Goal: Transaction & Acquisition: Book appointment/travel/reservation

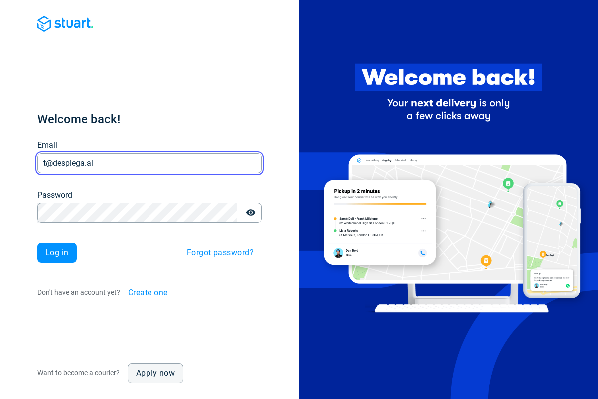
type input "t@desplega.ai"
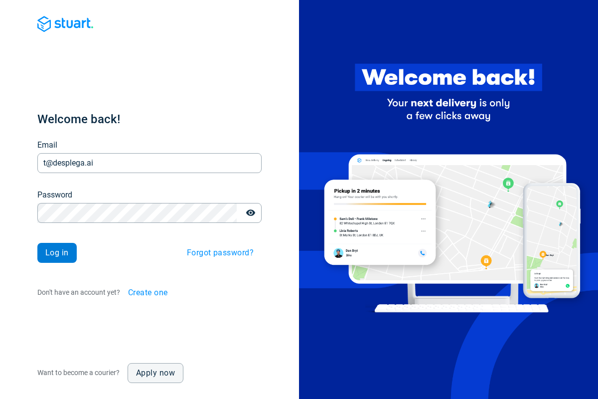
click at [57, 253] on span "Log in" at bounding box center [56, 253] width 23 height 8
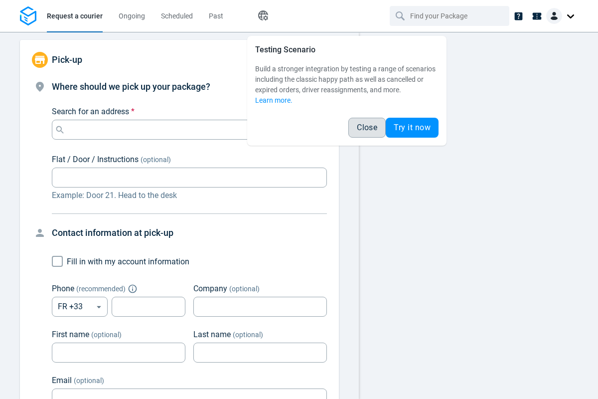
click at [367, 128] on span "Close" at bounding box center [367, 128] width 20 height 8
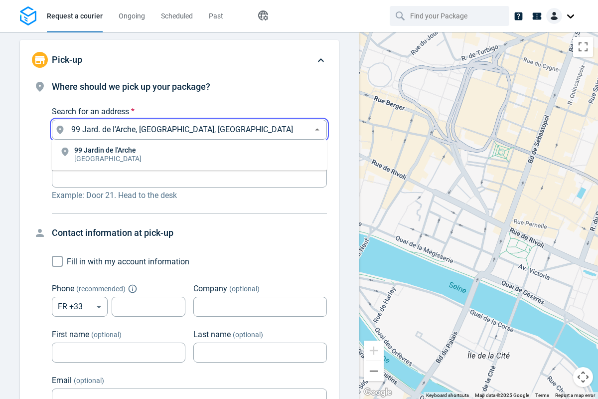
click at [189, 155] on li "[STREET_ADDRESS]" at bounding box center [189, 155] width 275 height 23
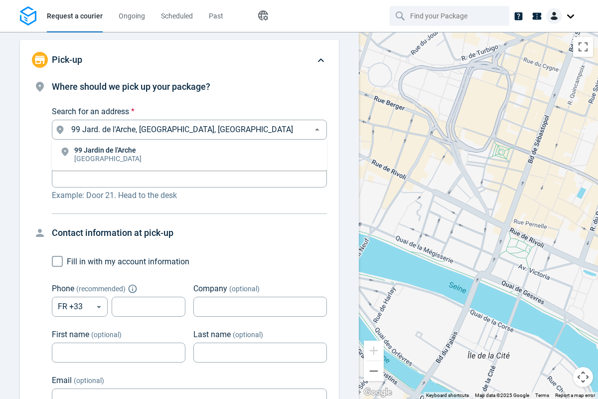
type input "99 Jard. de l'Arche, [GEOGRAPHIC_DATA], [GEOGRAPHIC_DATA]"
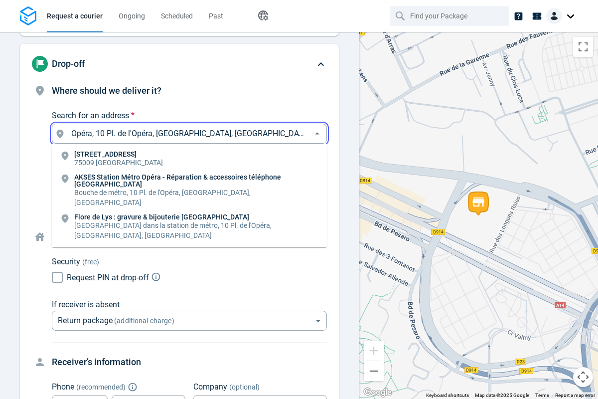
click at [189, 159] on li "[STREET_ADDRESS]" at bounding box center [189, 159] width 275 height 23
type input "10 Pl. de l'Opéra, [GEOGRAPHIC_DATA], [GEOGRAPHIC_DATA]"
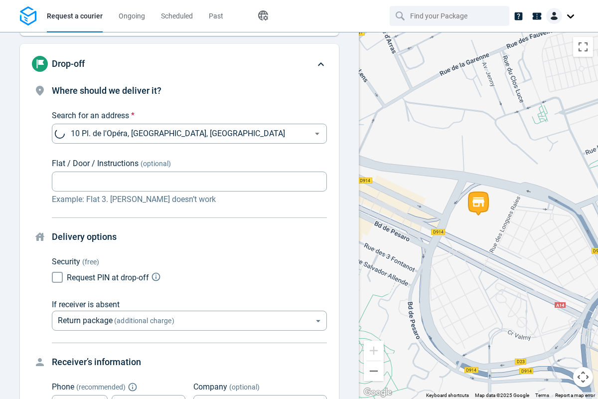
click at [189, 215] on body "Request a courier Ongoing Scheduled Past Happy Path Pick-up 99 Jard. de l'Arche…" at bounding box center [299, 199] width 598 height 399
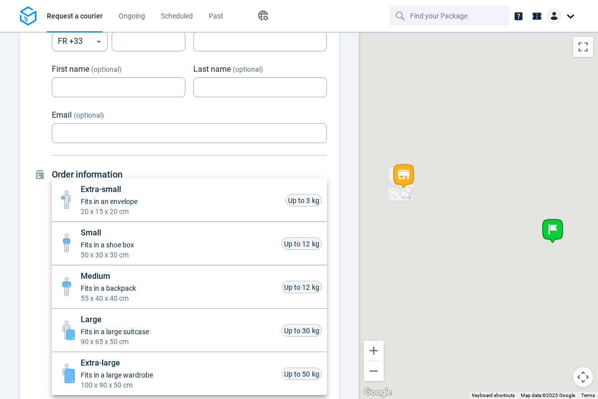
click at [189, 243] on li "Small Fits in a shoe box 50 x 30 x 30 cm Up to 12 kg" at bounding box center [189, 243] width 275 height 43
type input "small"
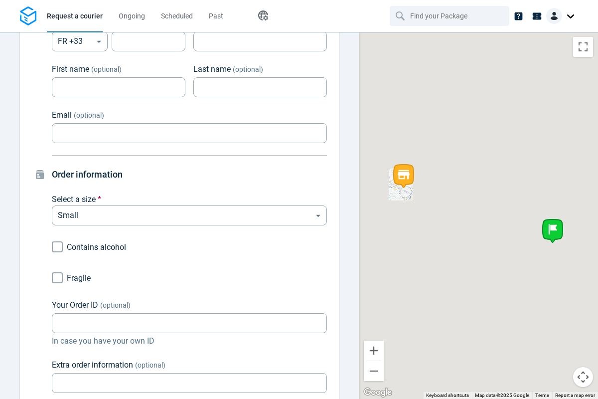
click at [57, 278] on div "Extra-small Fits in an envelope 20 x 15 x 20 cm Up to 3 kg Small Fits in a shoe…" at bounding box center [299, 201] width 598 height 395
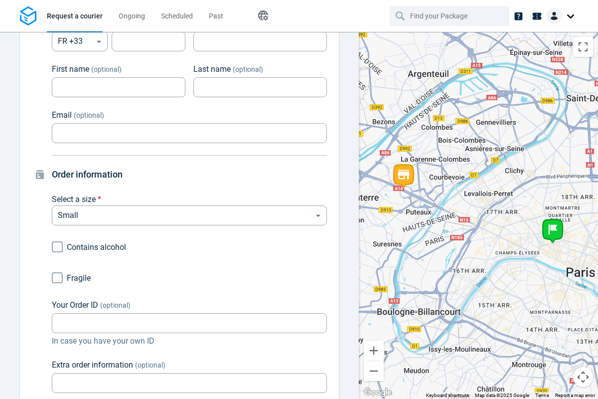
click at [57, 278] on input "Fragile" at bounding box center [57, 277] width 19 height 19
checkbox input "true"
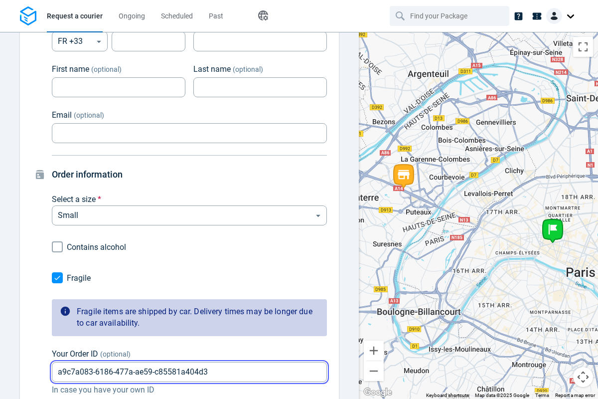
type input "a9c7a083-6186-477a-ae59-c85581a404d3"
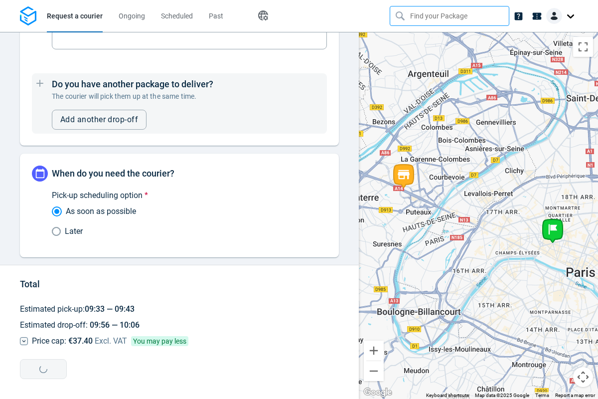
type input "a9c7a083-6186-477a-ae59-c85581a404d3"
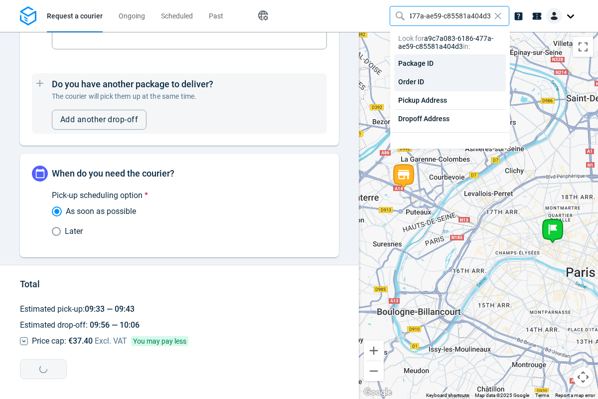
click at [450, 82] on div "Order ID" at bounding box center [450, 82] width 112 height 18
